Goal: Check status: Check status

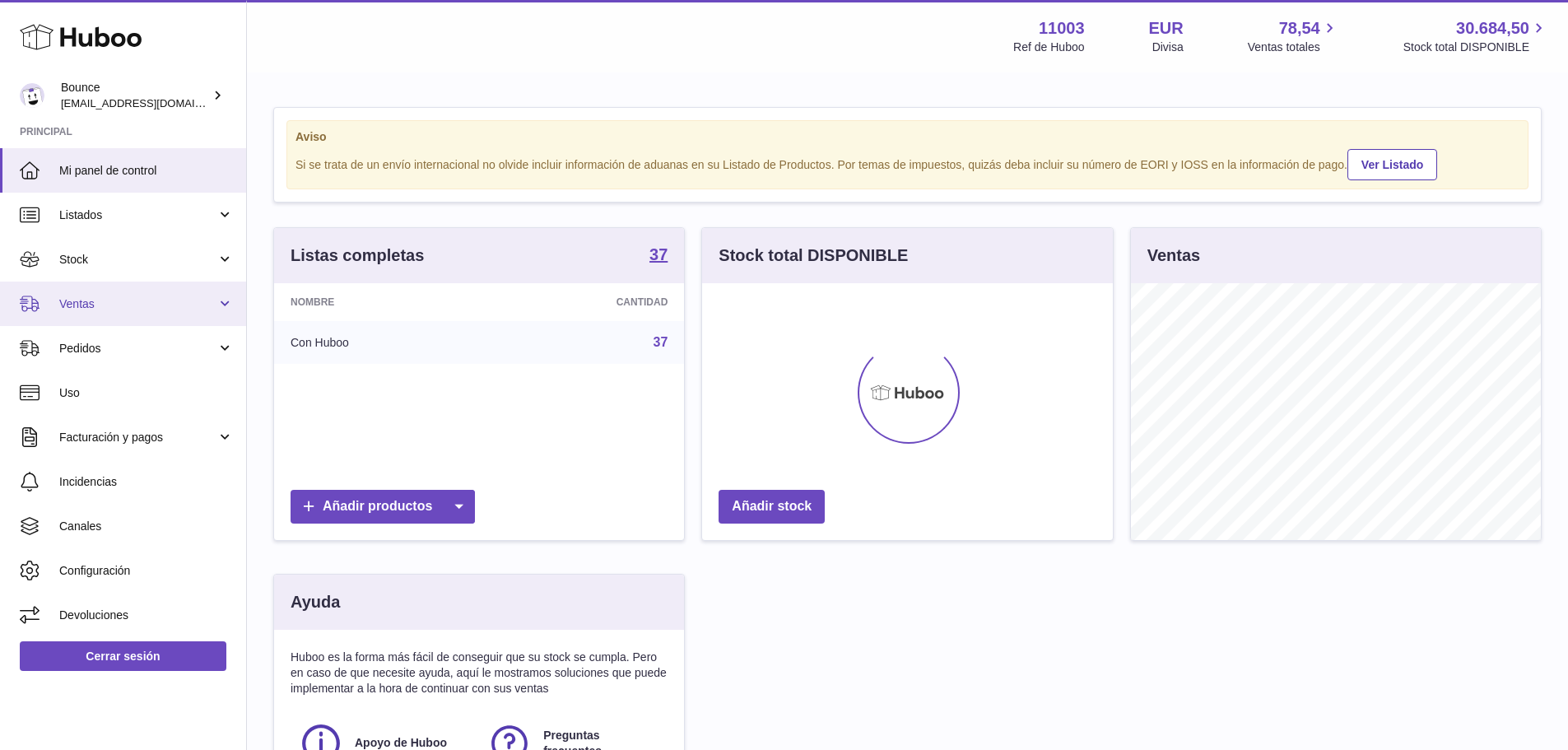
scroll to position [257, 411]
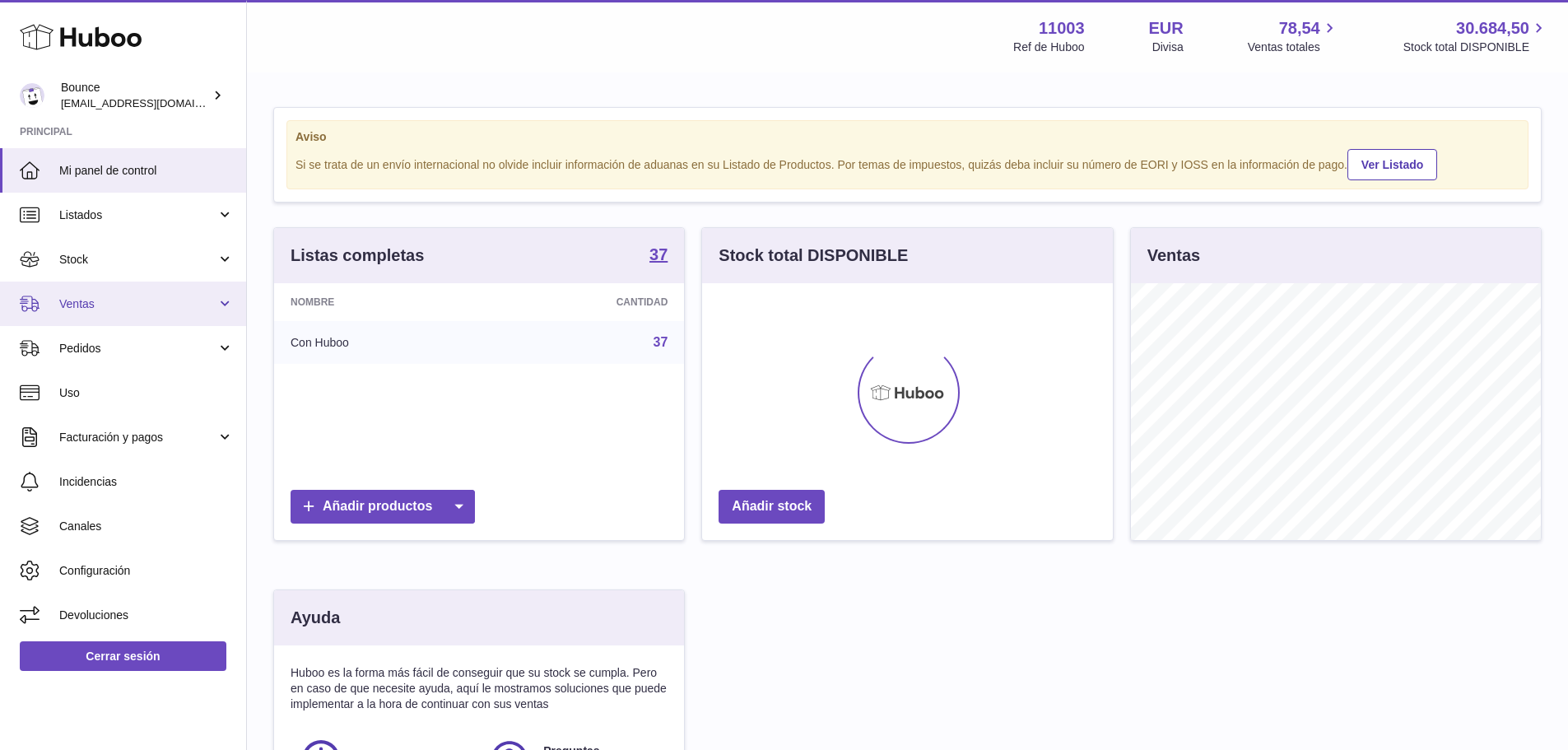
click at [135, 307] on span "Ventas" at bounding box center [138, 304] width 157 height 16
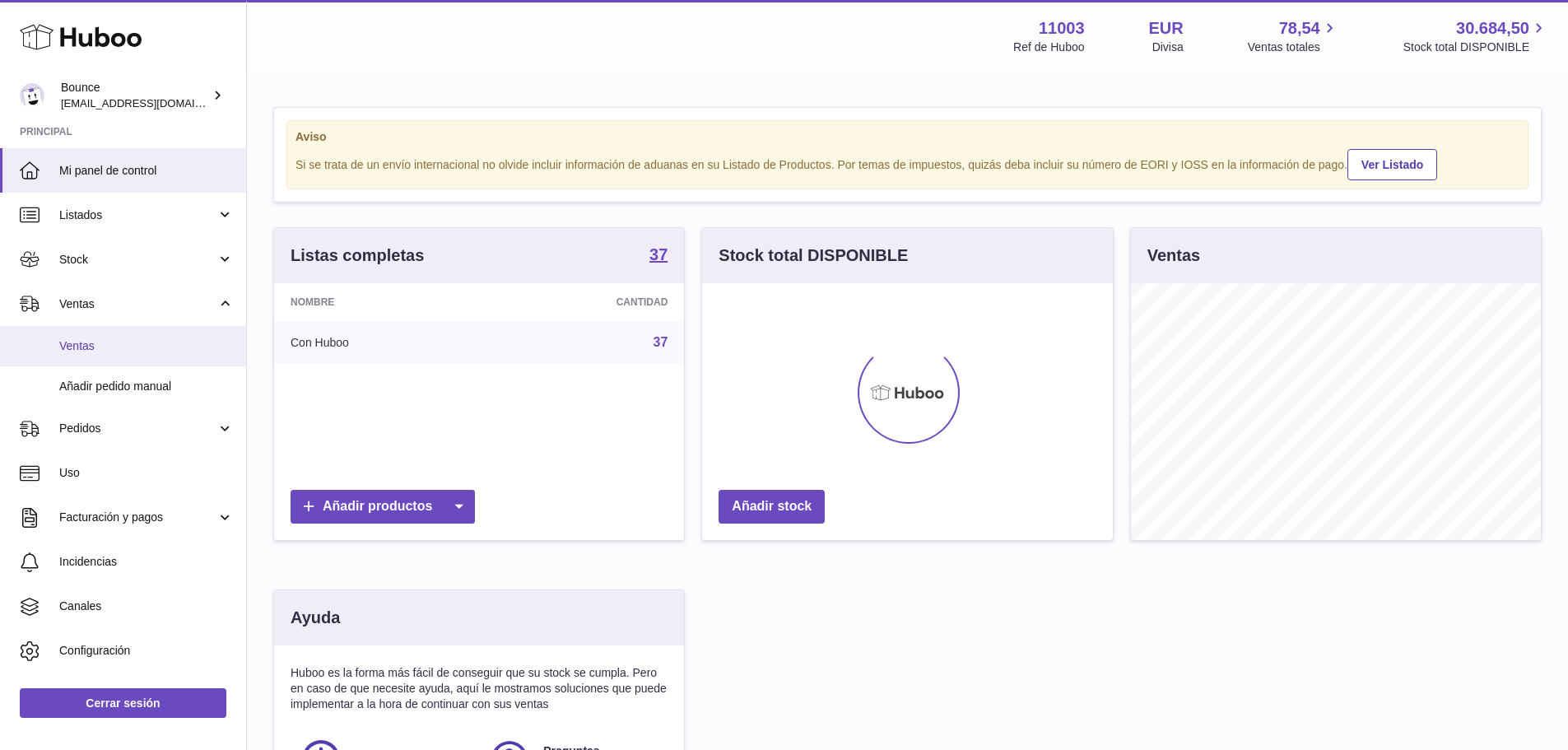
click at [126, 348] on span "Ventas" at bounding box center [146, 346] width 174 height 16
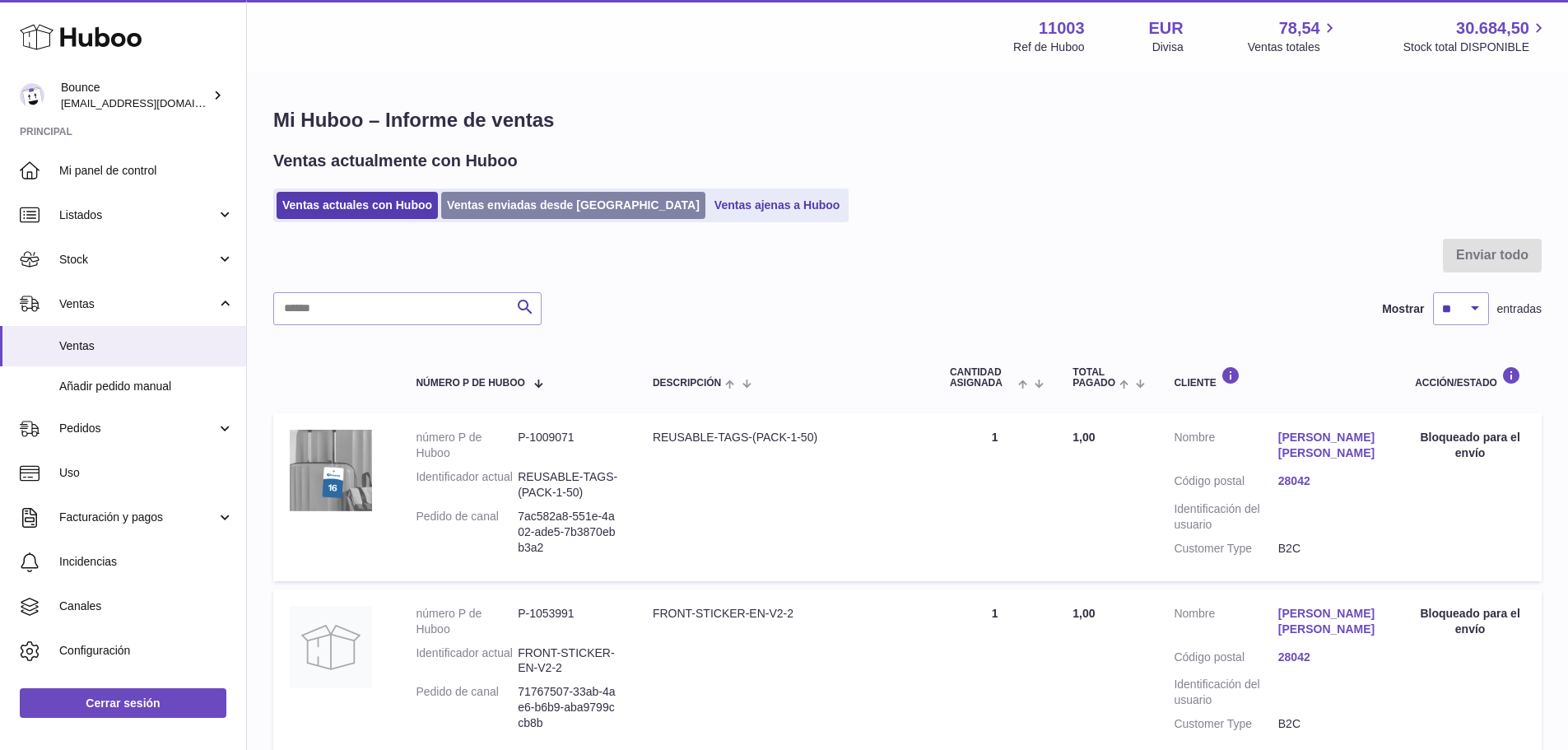
click at [521, 206] on link "Ventas enviadas desde [GEOGRAPHIC_DATA]" at bounding box center [573, 205] width 265 height 27
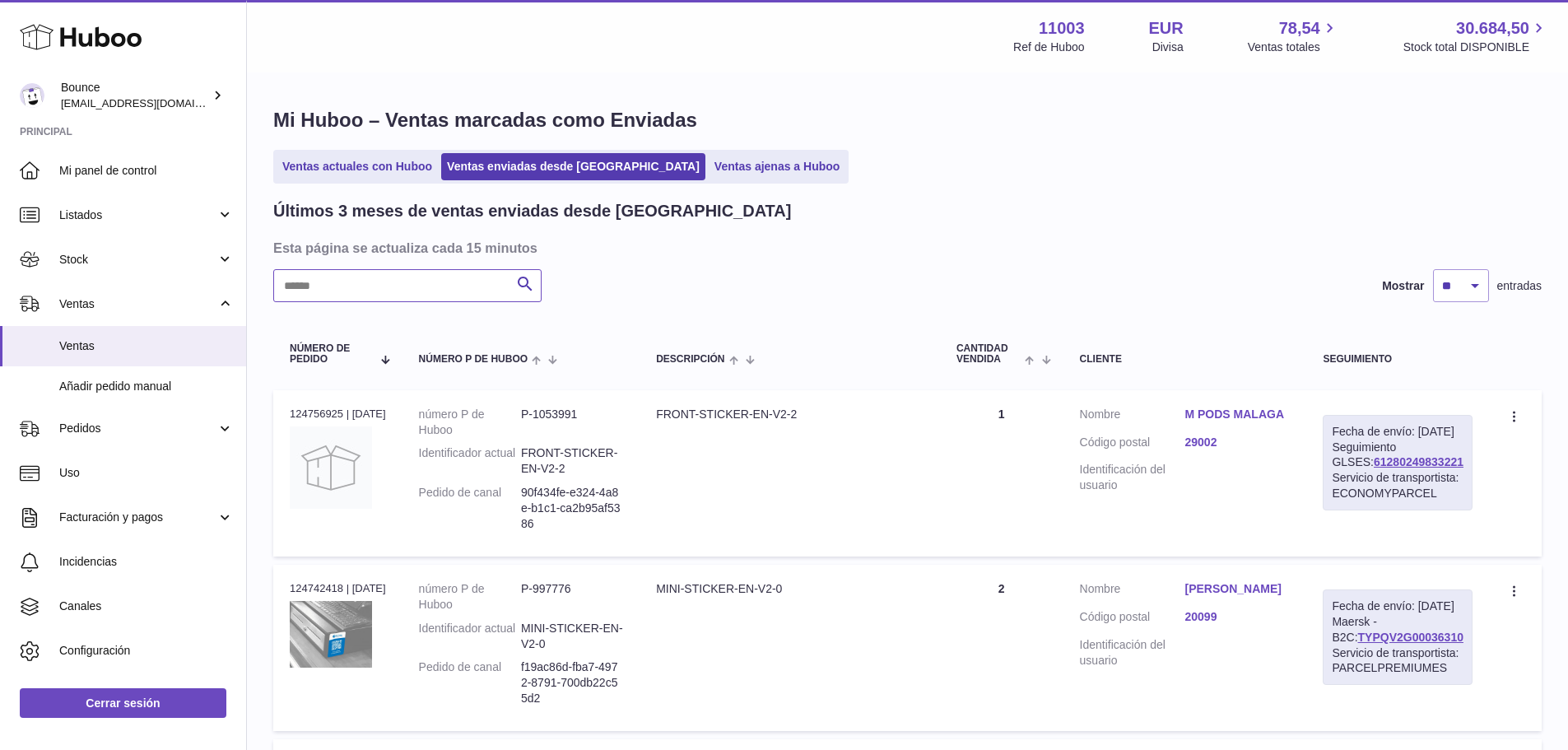
click at [459, 285] on input "text" at bounding box center [407, 285] width 268 height 33
paste input "**********"
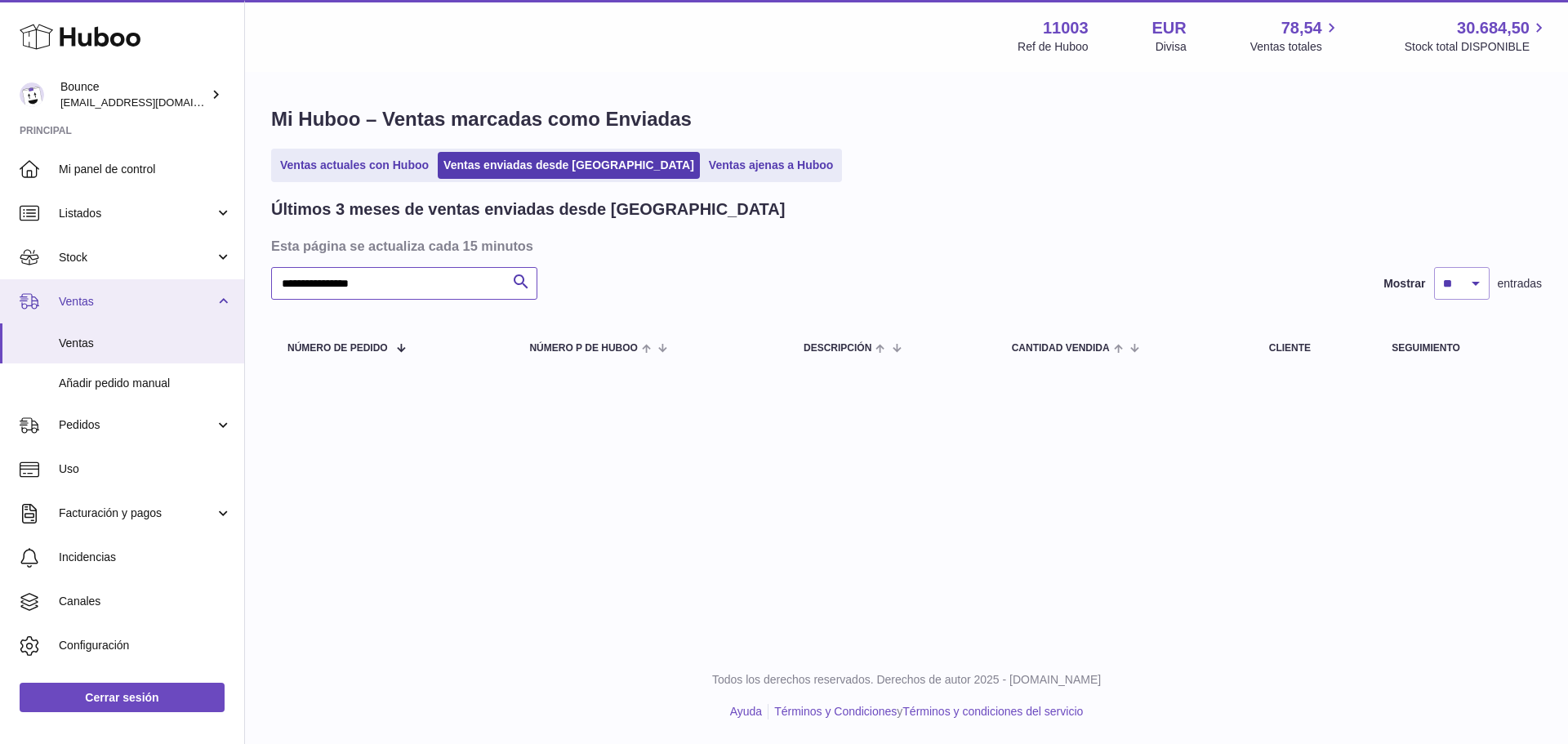
drag, startPoint x: 429, startPoint y: 288, endPoint x: 59, endPoint y: 284, distance: 370.0
click at [59, 284] on div "Huboo Bounce [EMAIL_ADDRESS][DOMAIN_NAME] Principal Mi panel de control Listado…" at bounding box center [784, 372] width 1568 height 744
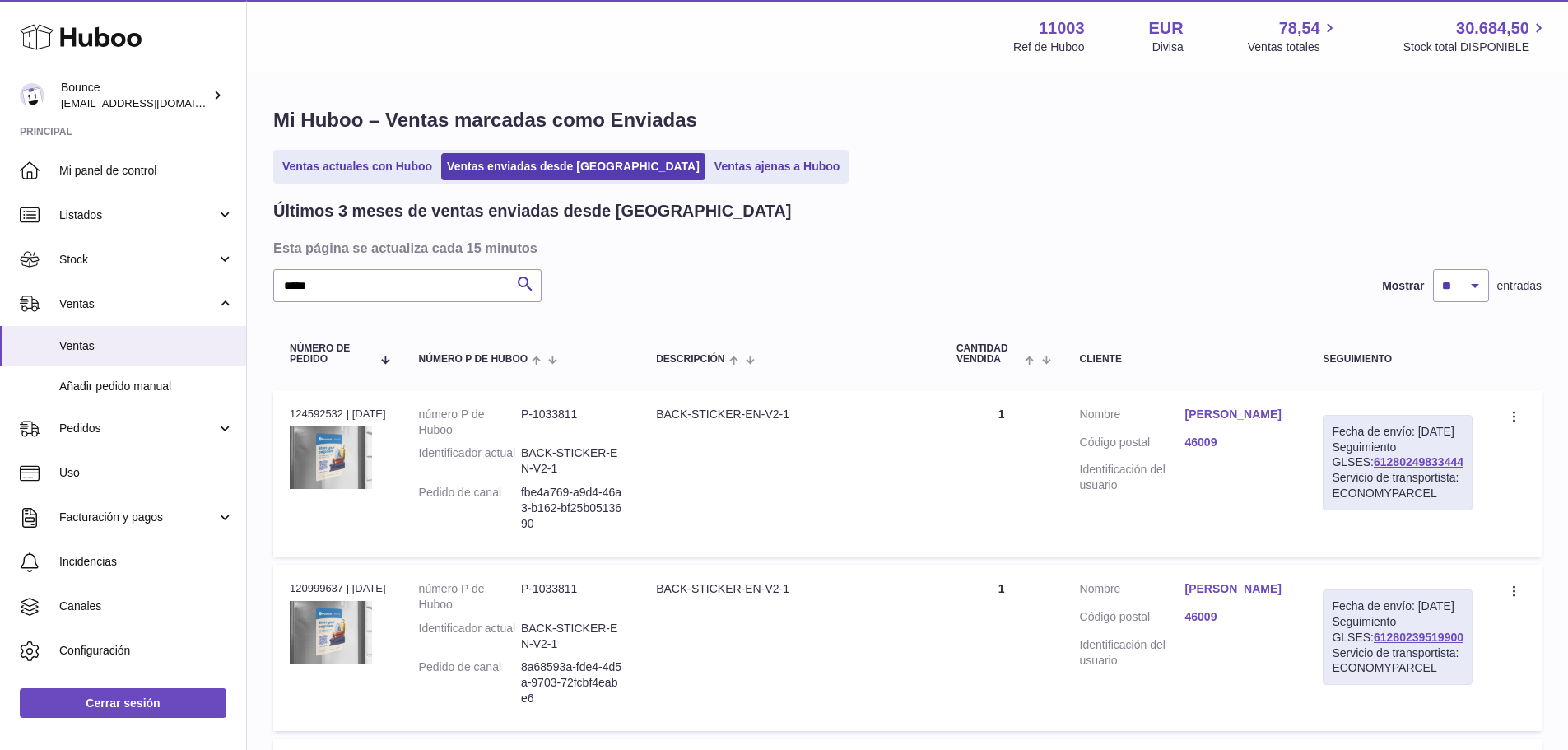
click at [1255, 420] on link "[PERSON_NAME]" at bounding box center [1236, 414] width 105 height 16
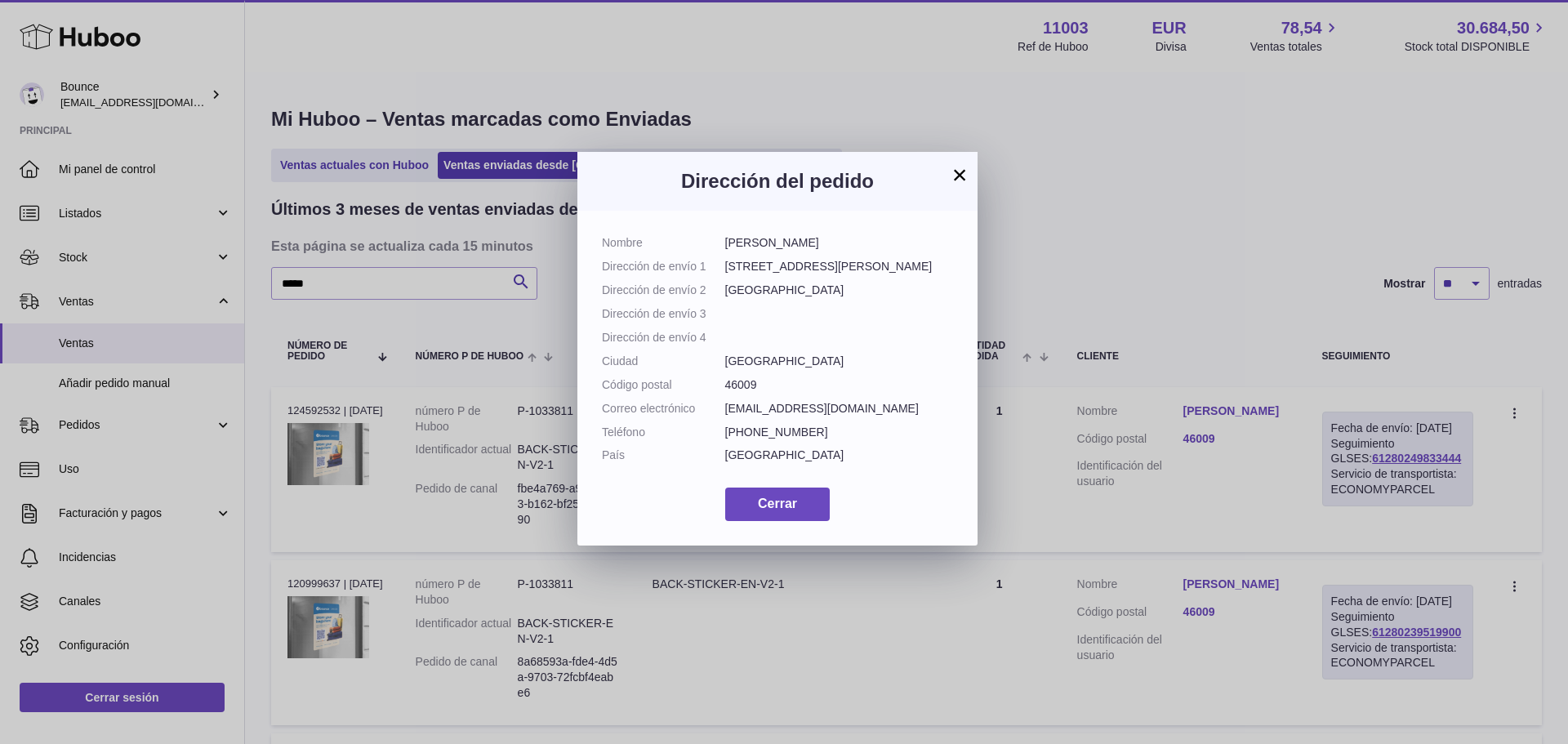
click at [958, 174] on button "×" at bounding box center [959, 174] width 19 height 19
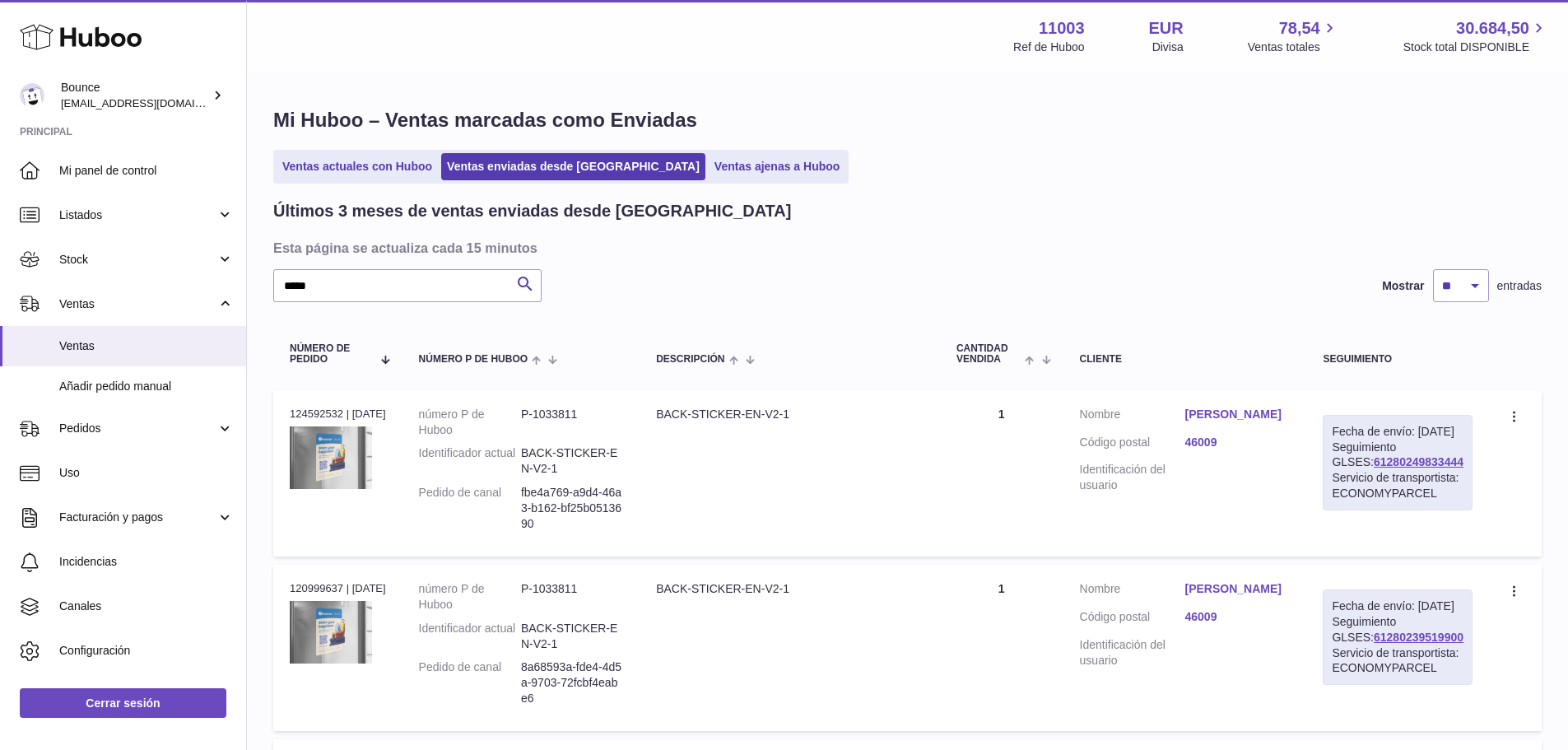
click at [1213, 416] on link "[PERSON_NAME]" at bounding box center [1236, 414] width 105 height 16
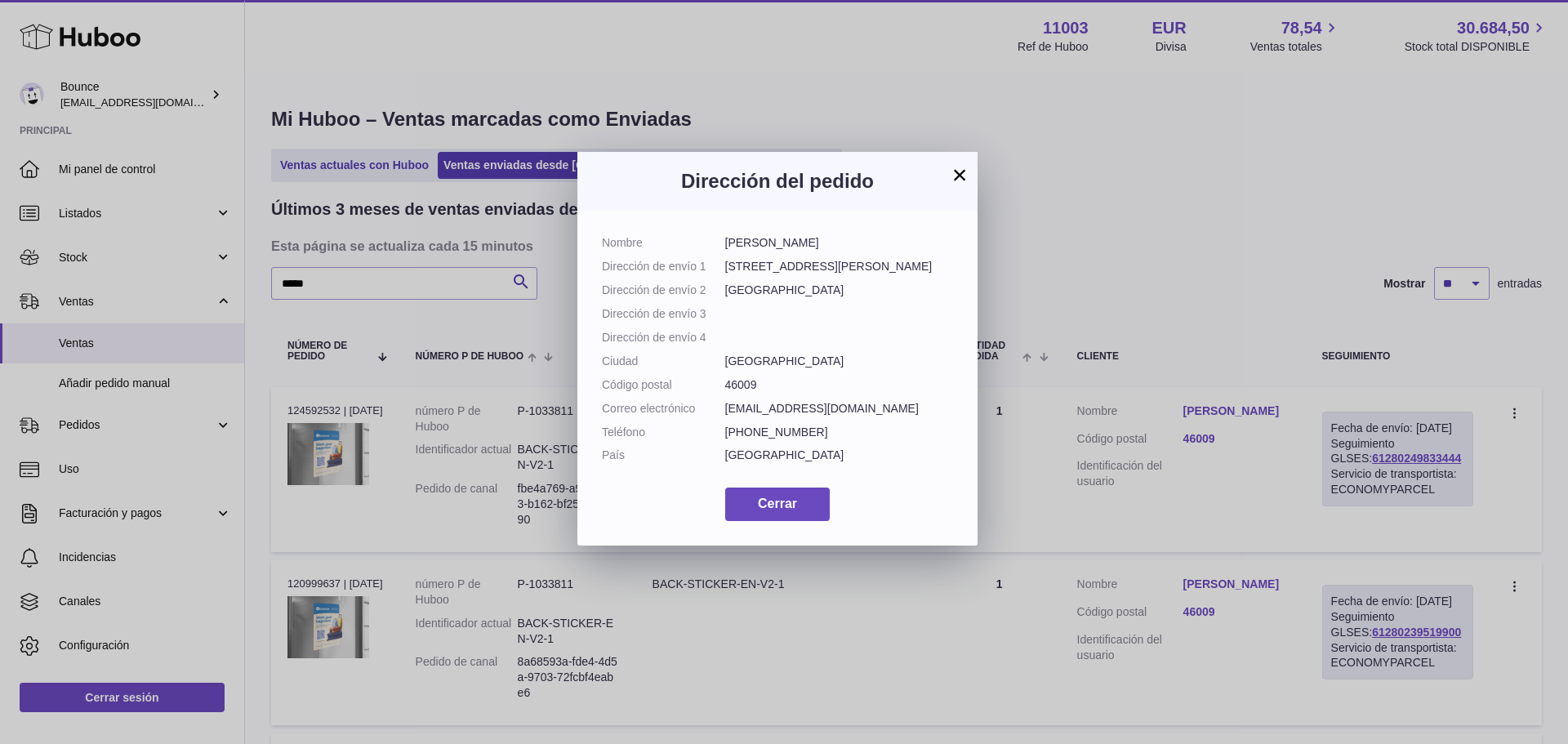
click at [962, 177] on button "×" at bounding box center [959, 174] width 19 height 19
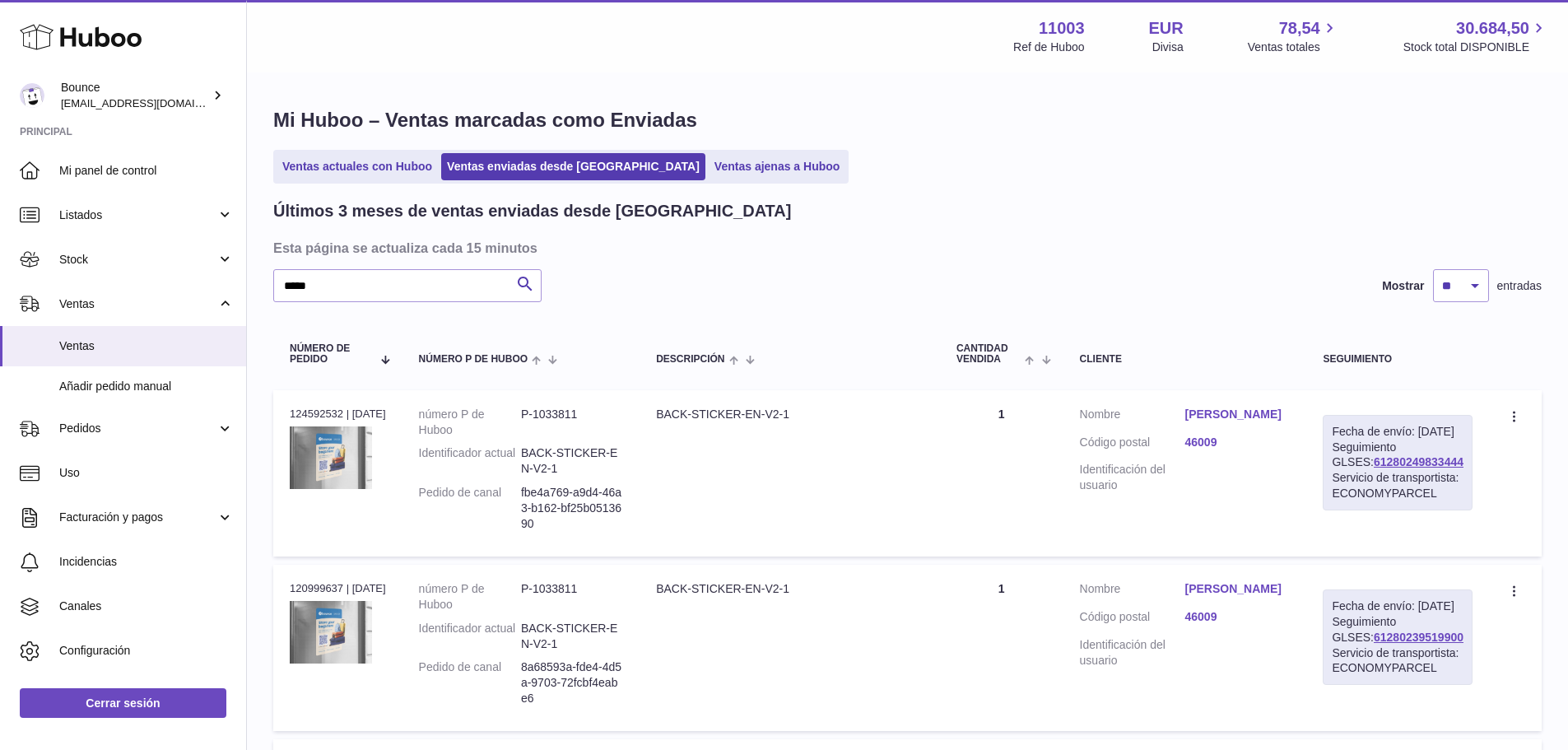
click at [324, 413] on div "N° de pedido 124592532 | 12º sep." at bounding box center [337, 414] width 96 height 15
copy div "124592532"
drag, startPoint x: 1436, startPoint y: 476, endPoint x: 1232, endPoint y: 443, distance: 206.7
click at [1316, 484] on tr "N° de pedido 124592532 | 12º sep. número P de Huboo P-1033811 Identificador act…" at bounding box center [907, 473] width 1268 height 166
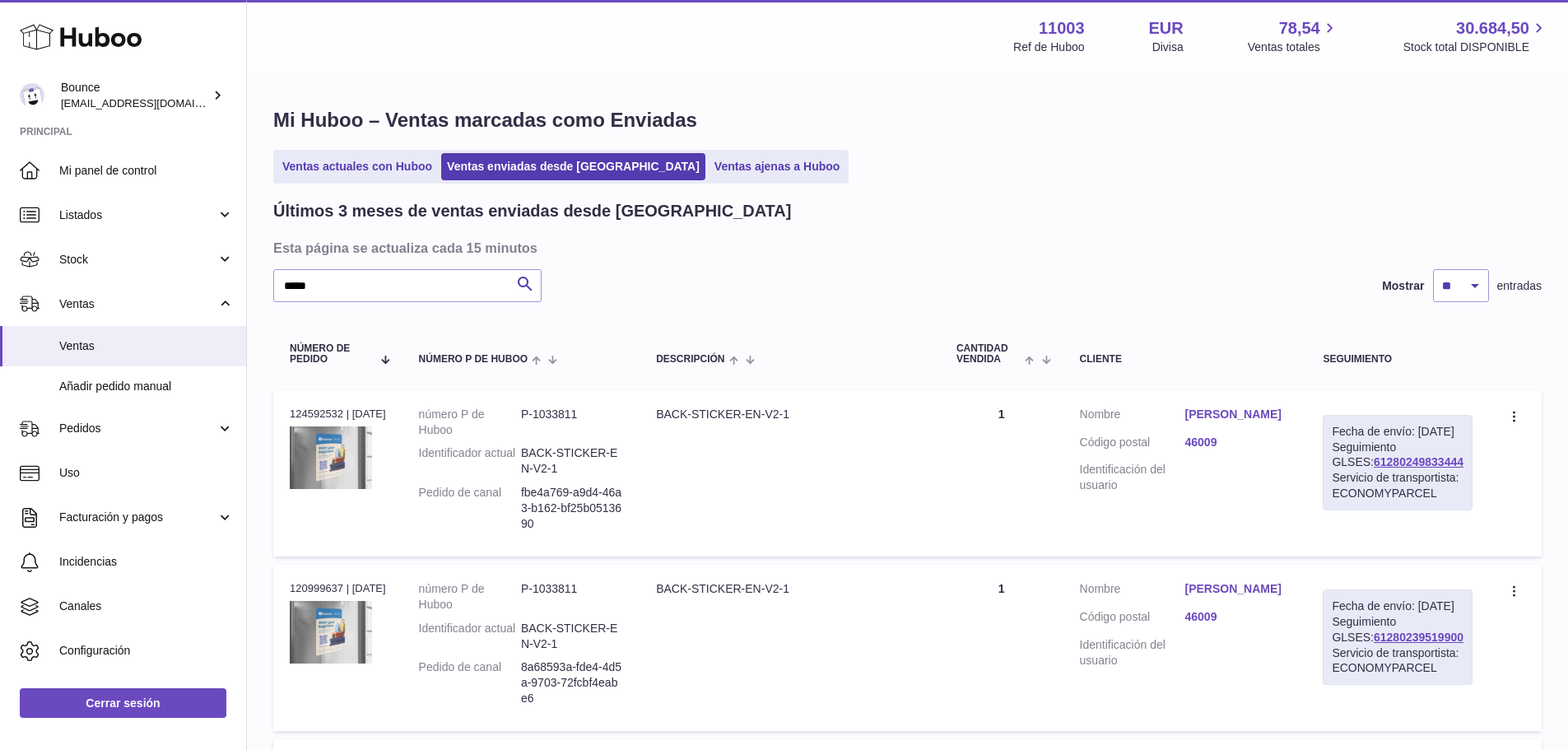
copy tr "Fecha de envío: 15º sep. 2025 Seguimiento GLSES: 61280249833444"
click at [1475, 515] on td "Fecha de envío: 15º sep. 2025 Seguimiento GLSES: 61280249833444 Servicio de tra…" at bounding box center [1398, 473] width 183 height 166
drag, startPoint x: 1453, startPoint y: 478, endPoint x: 1331, endPoint y: 476, distance: 122.0
click at [1331, 476] on td "Fecha de envío: 15º sep. 2025 Seguimiento GLSES: 61280249833444 Servicio de tra…" at bounding box center [1398, 473] width 183 height 166
copy link "61280249833444"
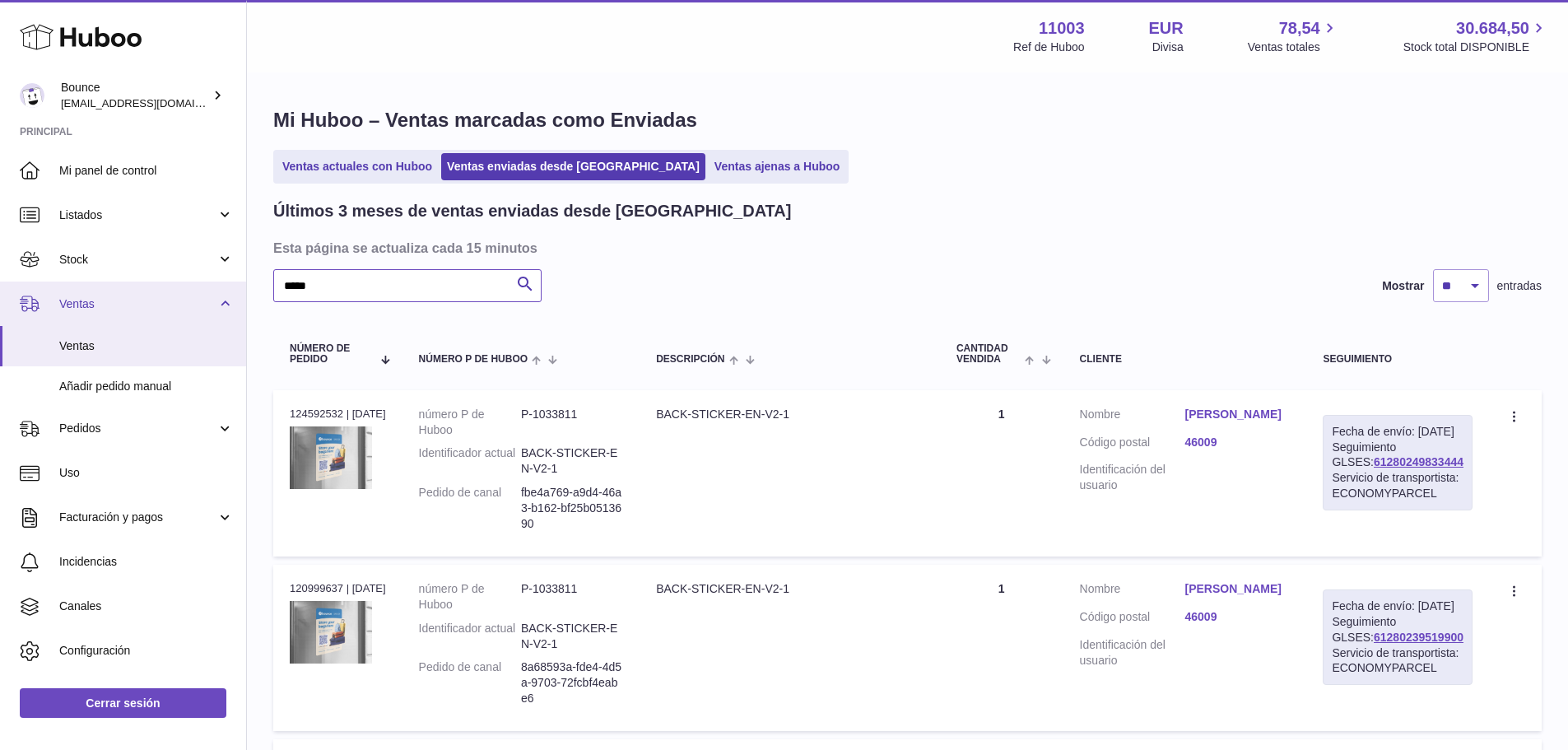
drag, startPoint x: 354, startPoint y: 286, endPoint x: 223, endPoint y: 292, distance: 131.1
paste input "****"
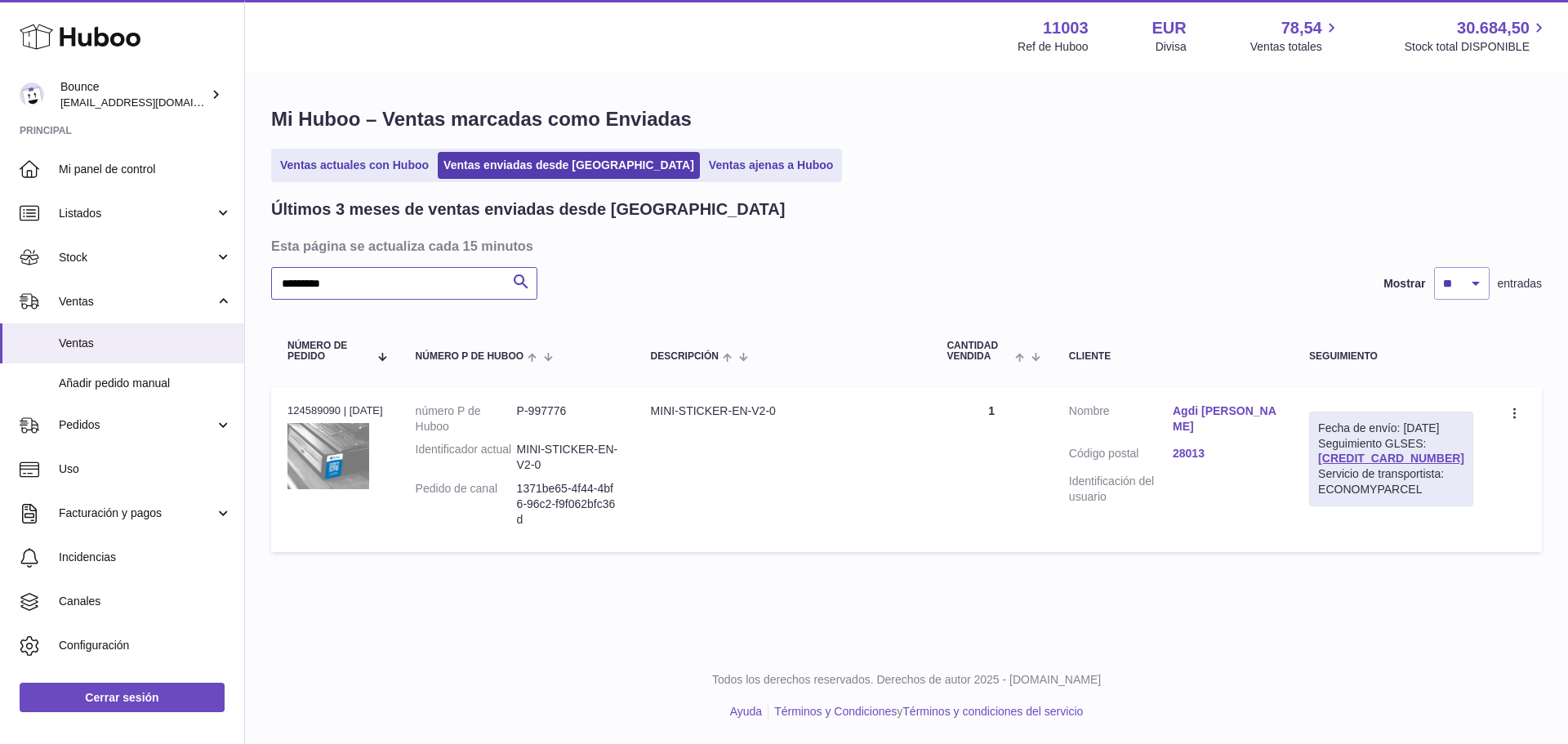
type input "*********"
click at [1223, 415] on link "Agdi Nery" at bounding box center [1225, 419] width 104 height 31
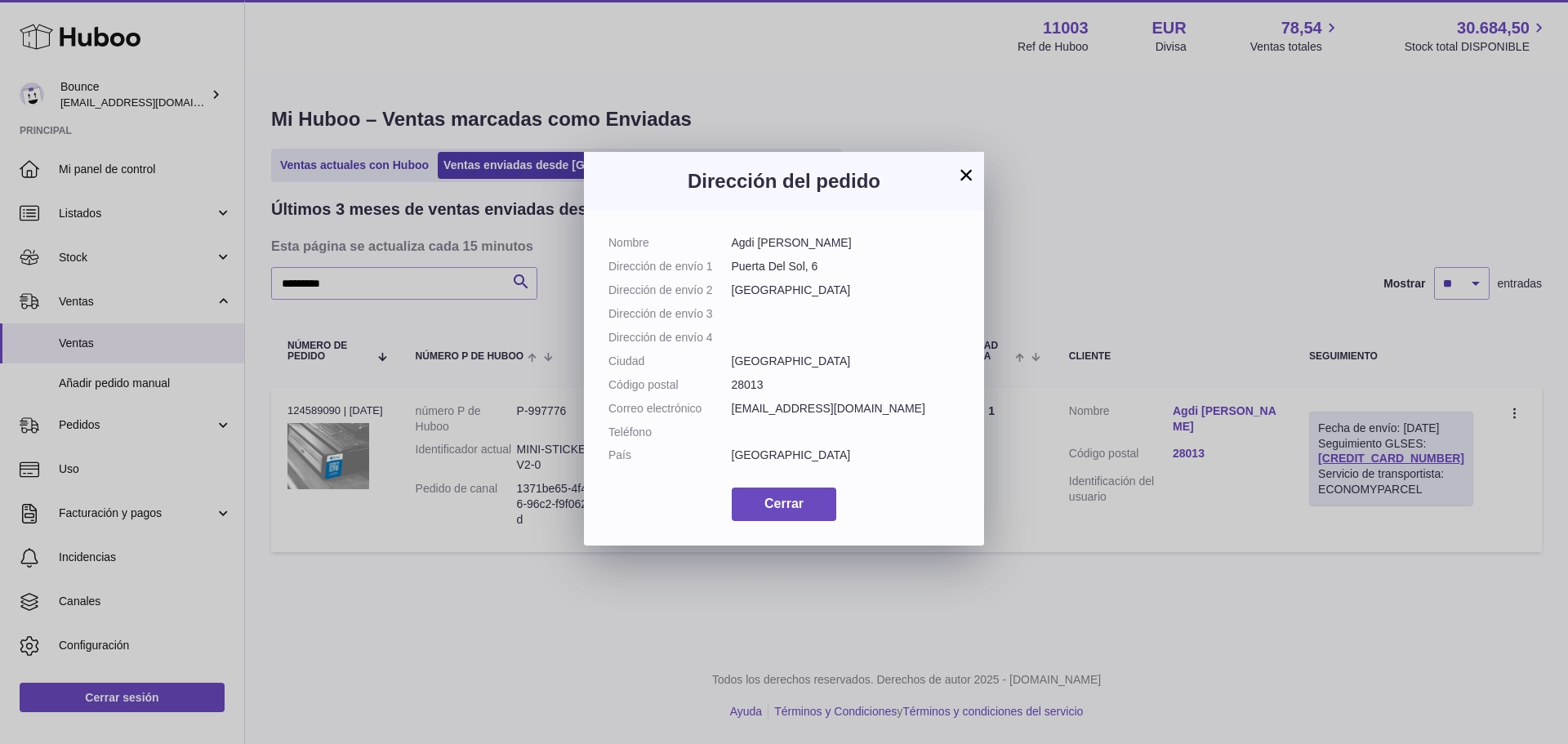
click at [970, 177] on button "×" at bounding box center [965, 174] width 19 height 19
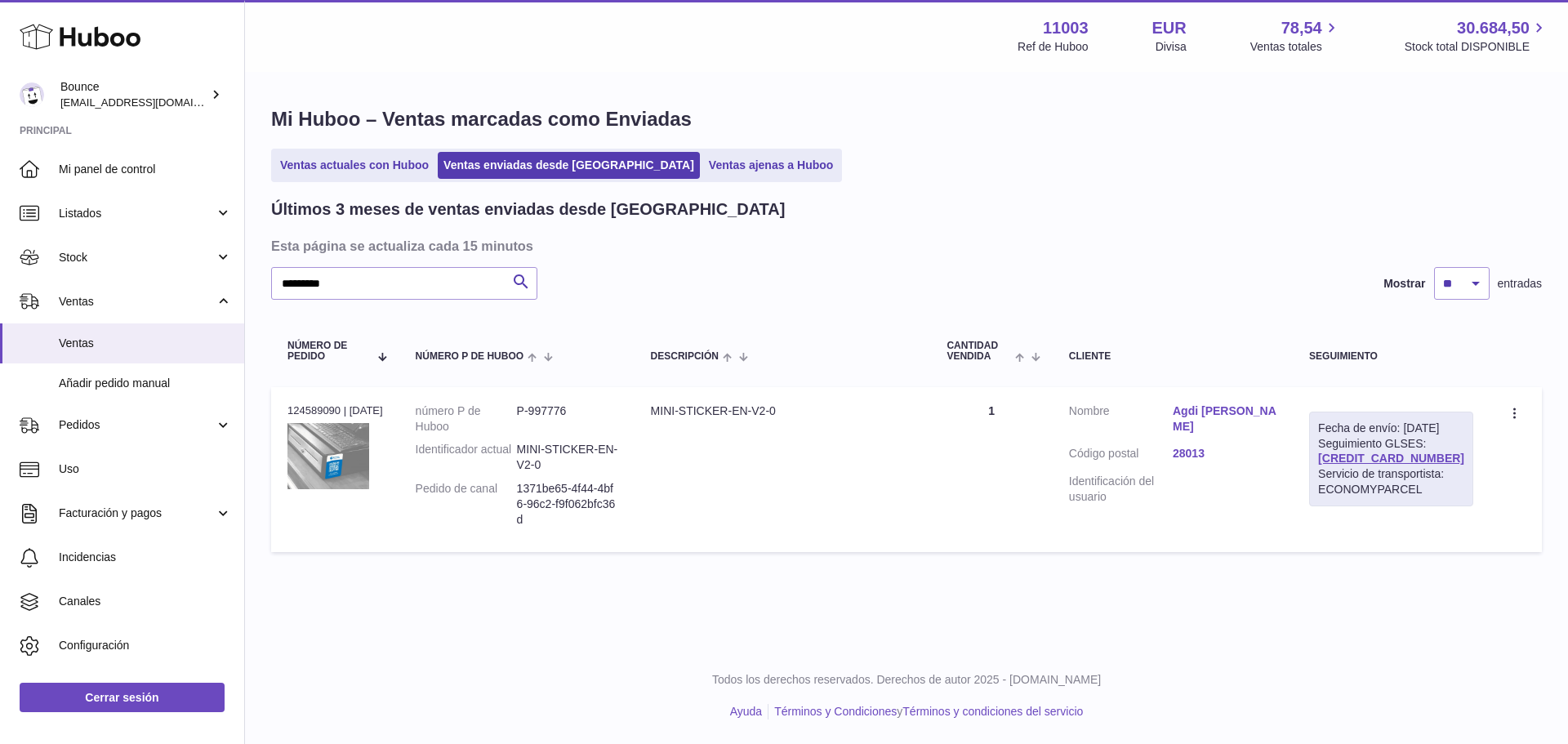
drag, startPoint x: 1441, startPoint y: 471, endPoint x: 1333, endPoint y: 472, distance: 108.0
click at [1333, 472] on div "Fecha de envío: 15º sep. 2025 Seguimiento GLSES: 61280249834353 Servicio de tra…" at bounding box center [1391, 458] width 165 height 94
copy link "61280249834353"
